Goal: Information Seeking & Learning: Learn about a topic

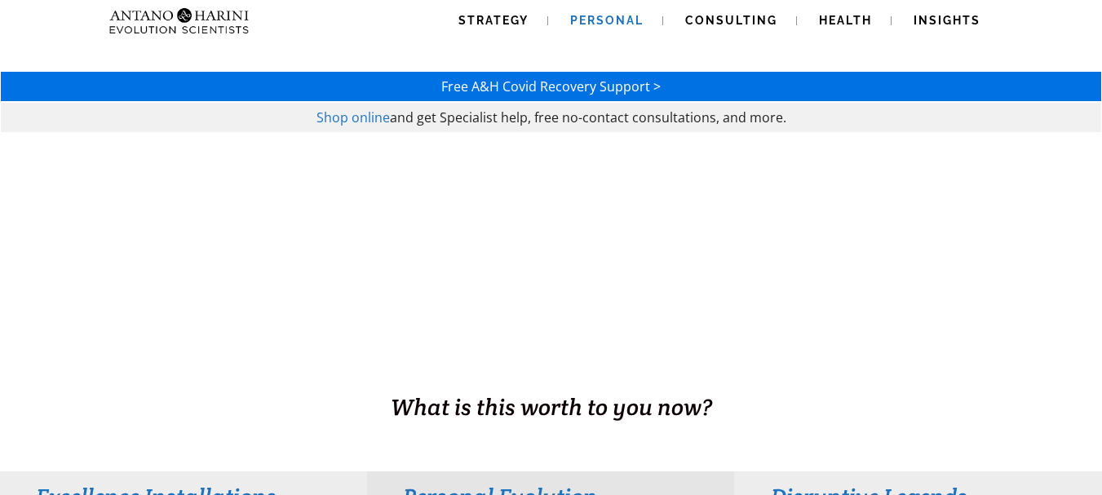
click at [609, 16] on span "Personal" at bounding box center [606, 20] width 73 height 13
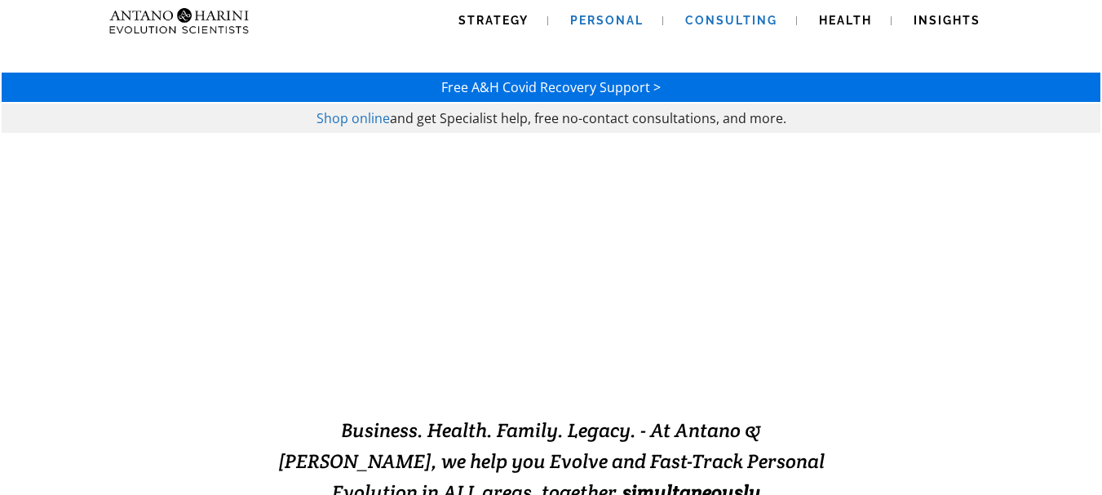
click at [729, 16] on span "Consulting" at bounding box center [731, 20] width 92 height 13
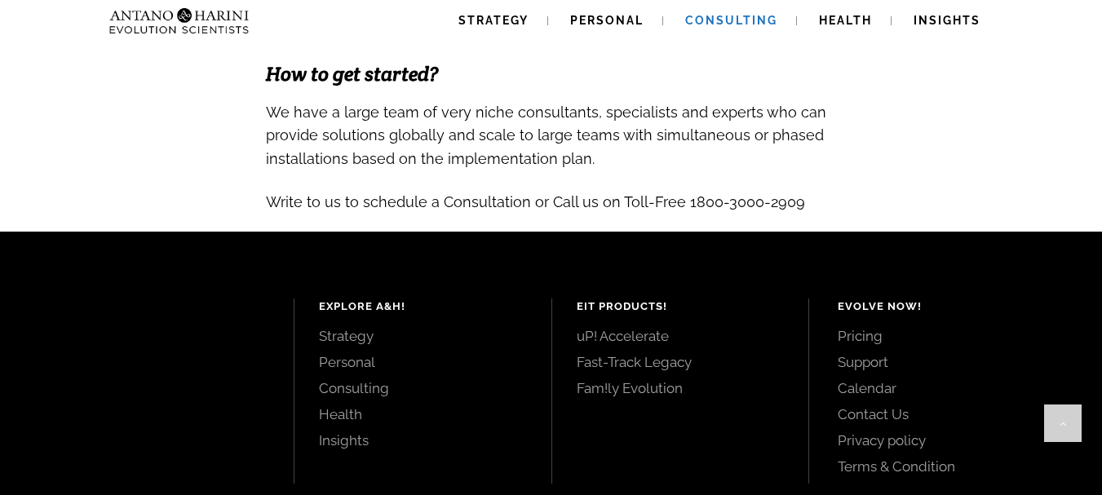
scroll to position [1942, 0]
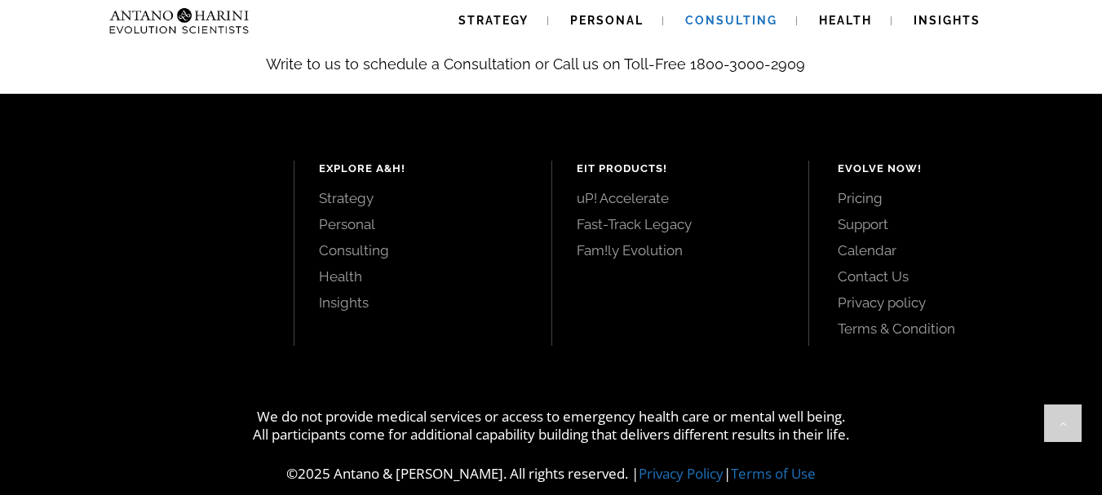
click at [870, 189] on link "Pricing" at bounding box center [952, 198] width 228 height 18
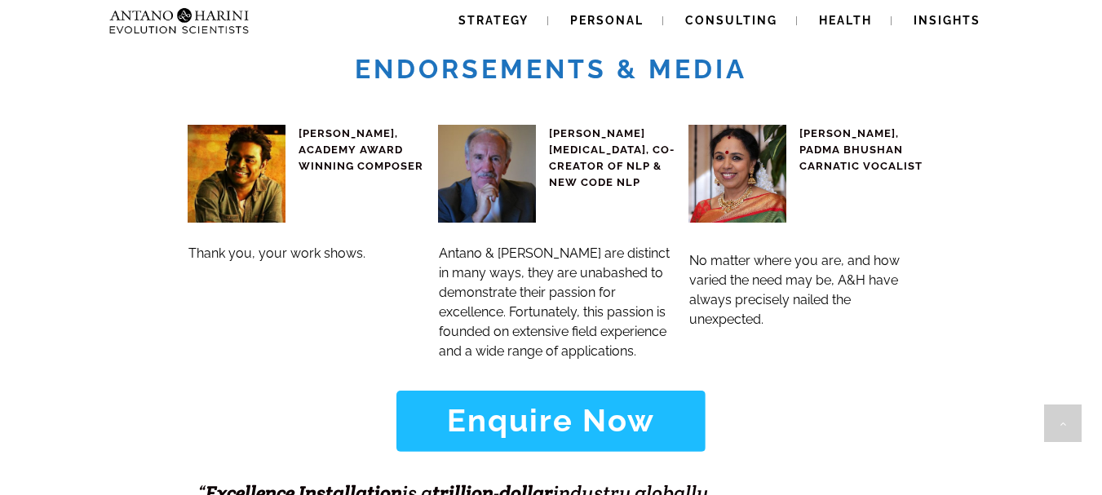
scroll to position [7115, 0]
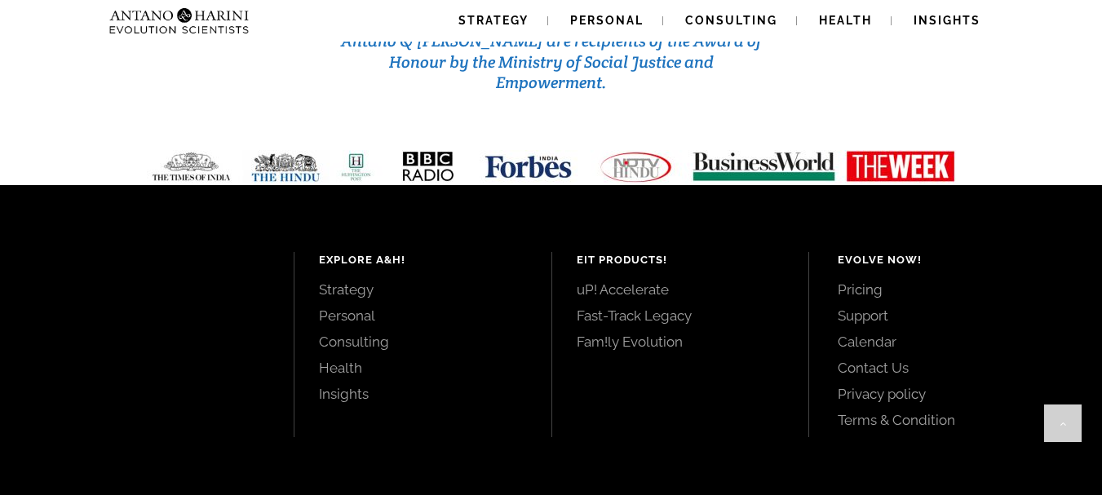
click at [630, 333] on link "Fam!ly Evolution" at bounding box center [680, 342] width 207 height 18
click at [619, 281] on link "uP! Accelerate" at bounding box center [680, 290] width 207 height 18
